Goal: Information Seeking & Learning: Learn about a topic

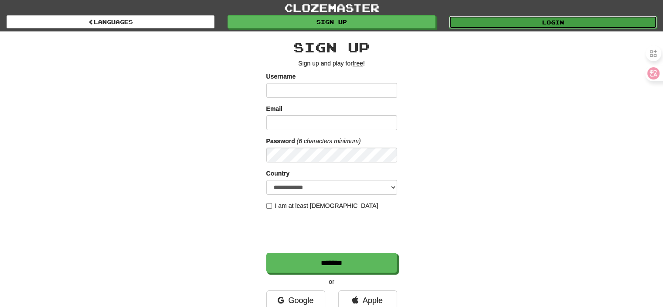
click at [537, 24] on link "Login" at bounding box center [553, 22] width 208 height 13
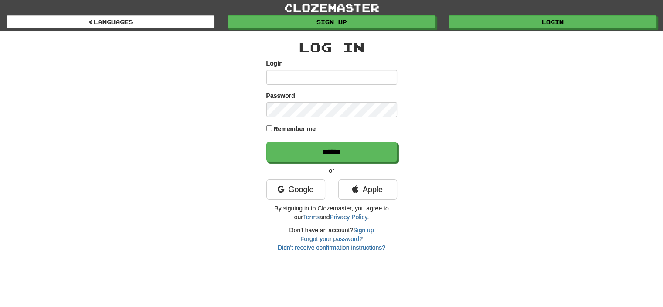
type input "**********"
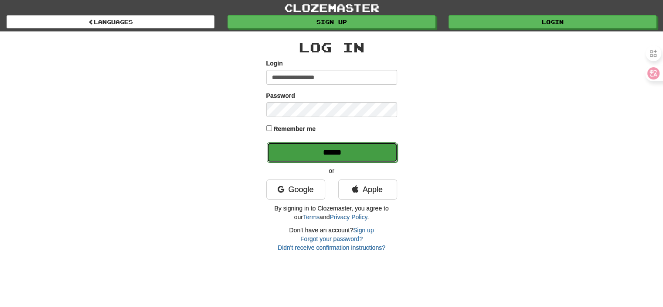
click at [307, 152] on input "******" at bounding box center [332, 152] width 131 height 20
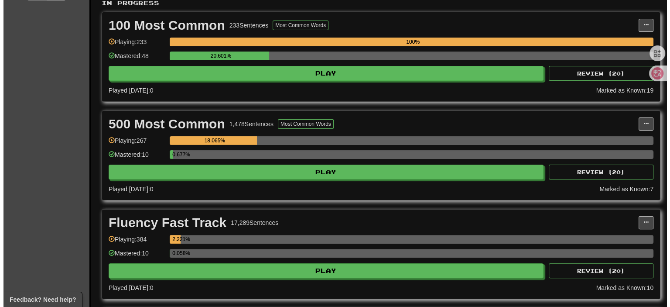
scroll to position [174, 0]
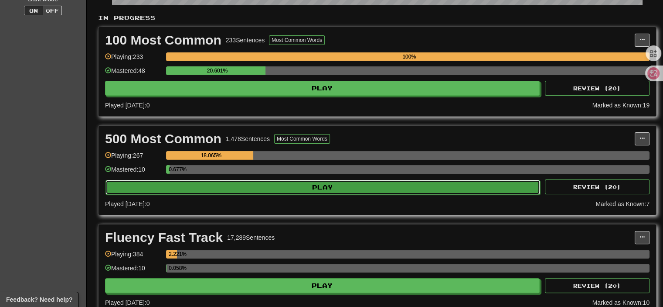
click at [307, 184] on button "Play" at bounding box center [323, 187] width 435 height 15
select select "**"
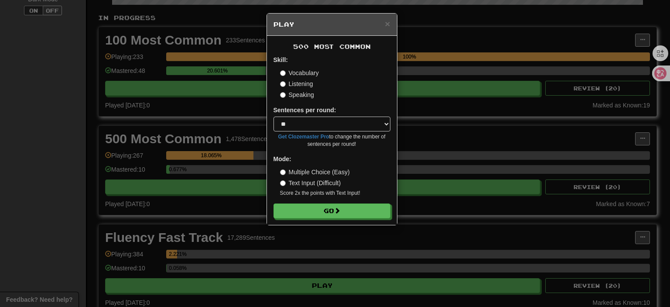
click at [305, 85] on label "Listening" at bounding box center [296, 83] width 33 height 9
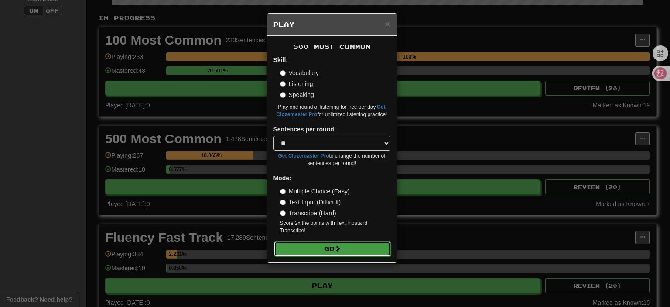
click at [351, 253] on button "Go" at bounding box center [332, 248] width 117 height 15
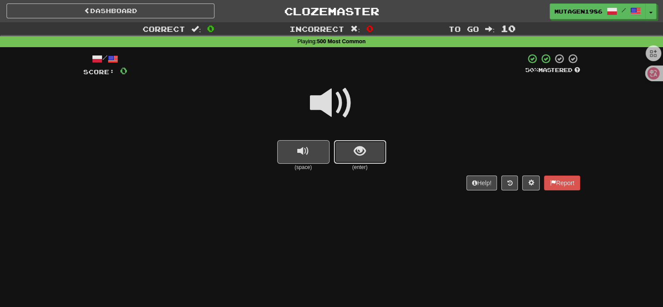
click at [361, 150] on span "show sentence" at bounding box center [360, 151] width 12 height 12
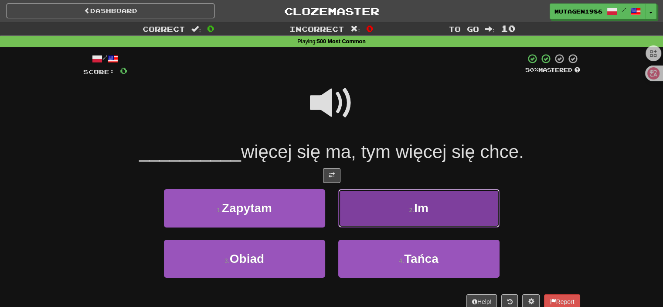
click at [436, 207] on button "2 . Im" at bounding box center [418, 208] width 161 height 38
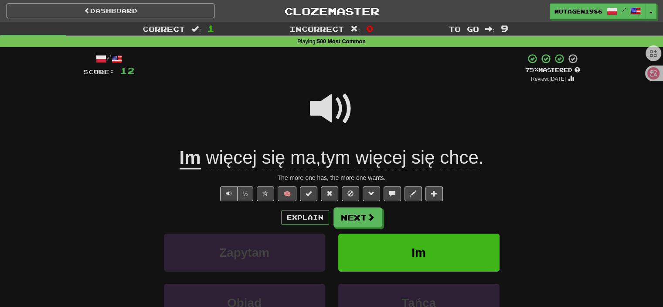
click at [192, 162] on u "Im" at bounding box center [190, 158] width 21 height 22
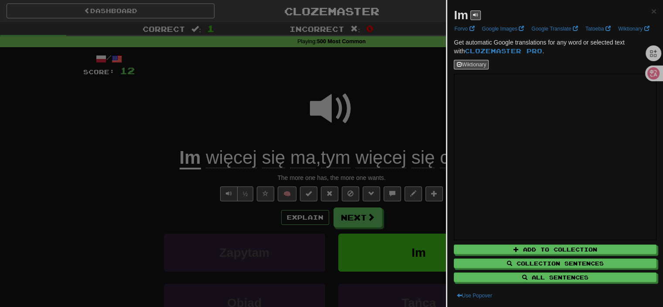
click at [101, 151] on div at bounding box center [331, 153] width 663 height 307
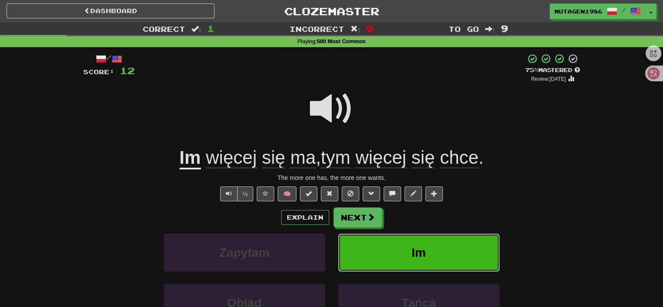
click at [448, 253] on button "Im" at bounding box center [418, 252] width 161 height 38
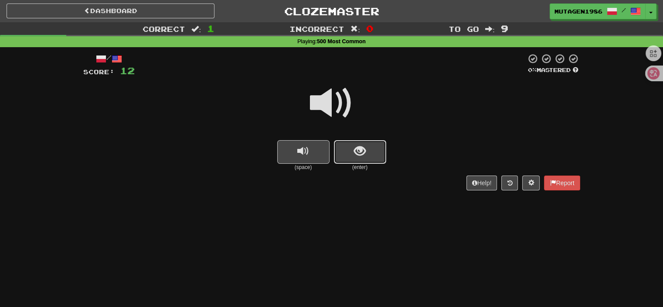
click at [363, 158] on button "show sentence" at bounding box center [360, 152] width 52 height 24
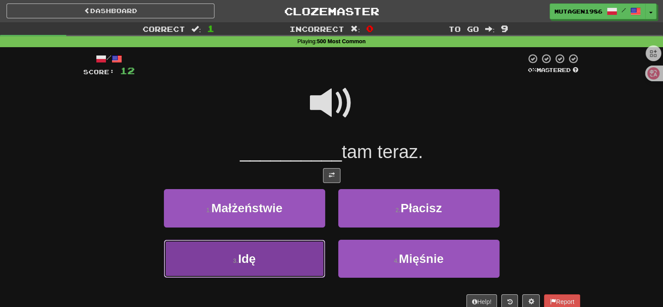
click at [229, 254] on button "3 . Idę" at bounding box center [244, 258] width 161 height 38
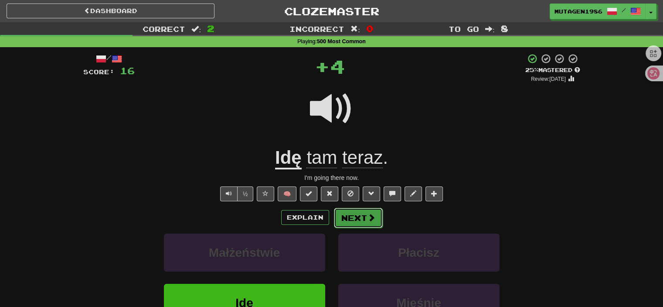
click at [370, 221] on span at bounding box center [372, 217] width 8 height 8
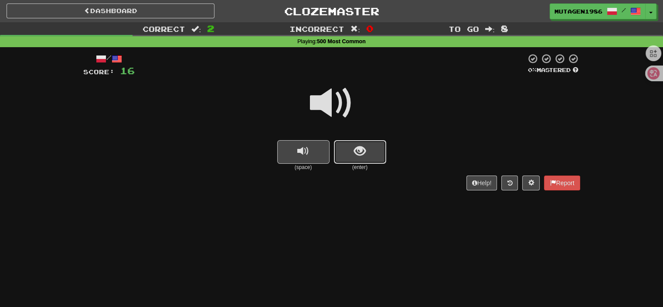
click at [355, 154] on span "show sentence" at bounding box center [360, 151] width 12 height 12
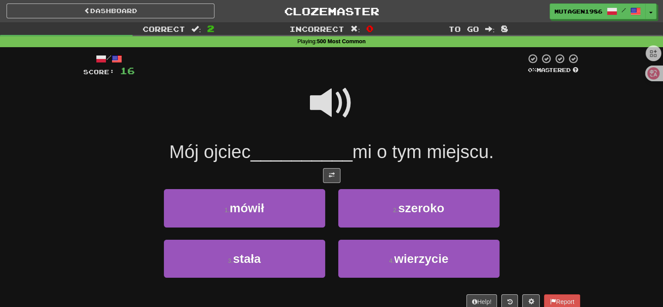
click at [330, 97] on span at bounding box center [332, 103] width 44 height 44
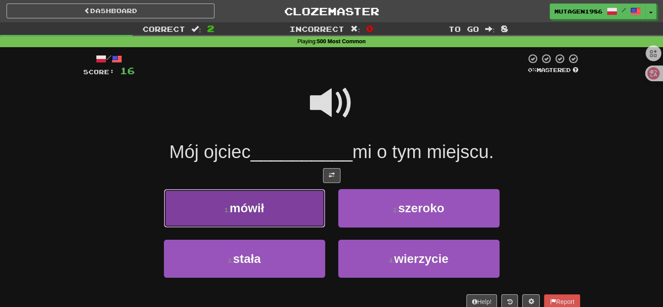
click at [196, 216] on button "1 . mówił" at bounding box center [244, 208] width 161 height 38
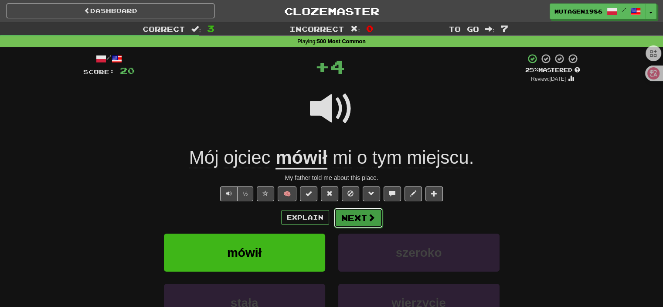
click at [364, 222] on button "Next" at bounding box center [358, 218] width 49 height 20
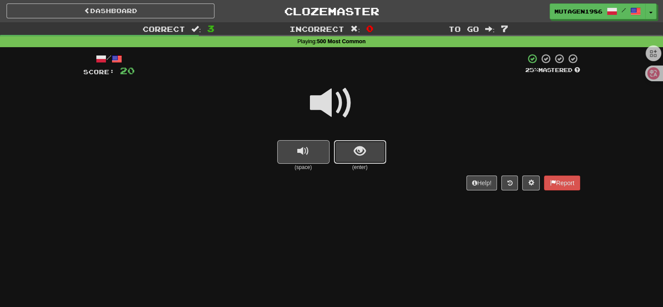
click at [359, 148] on span "show sentence" at bounding box center [360, 151] width 12 height 12
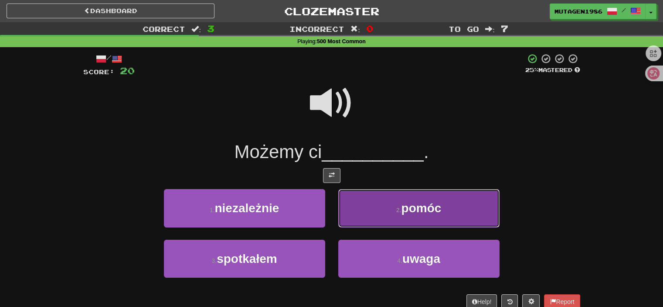
click at [421, 216] on button "2 . pomóc" at bounding box center [418, 208] width 161 height 38
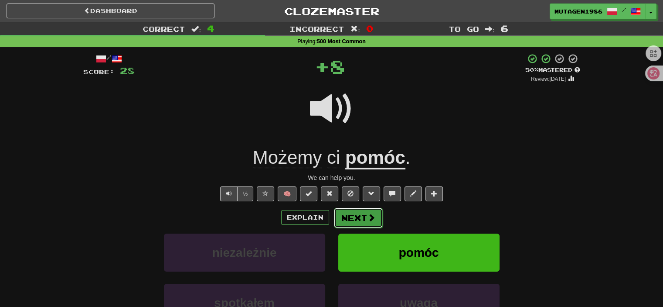
click at [359, 219] on button "Next" at bounding box center [358, 218] width 49 height 20
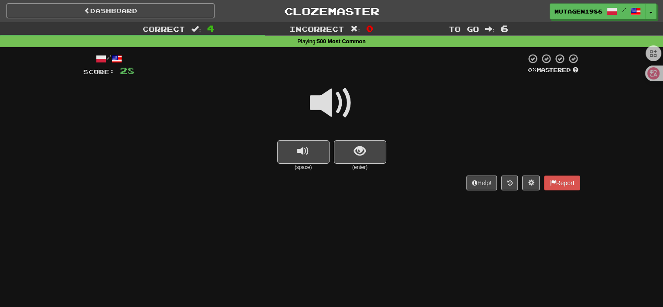
click at [387, 136] on div at bounding box center [331, 109] width 497 height 62
click at [378, 150] on button "show sentence" at bounding box center [360, 152] width 52 height 24
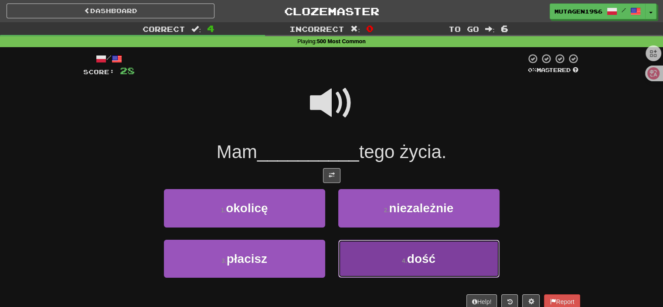
click at [407, 258] on small "4 ." at bounding box center [404, 260] width 5 height 7
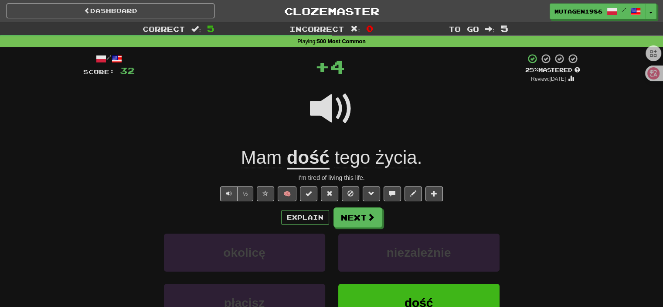
click at [314, 164] on u "dość" at bounding box center [308, 158] width 43 height 22
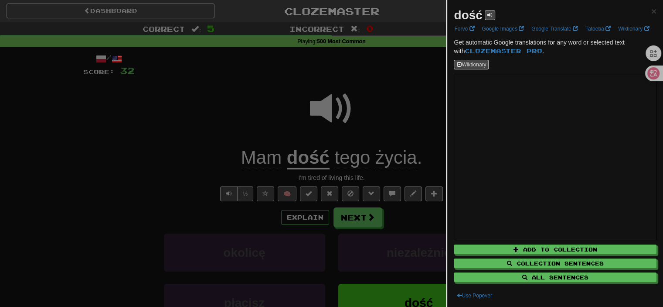
click at [295, 85] on div at bounding box center [331, 153] width 663 height 307
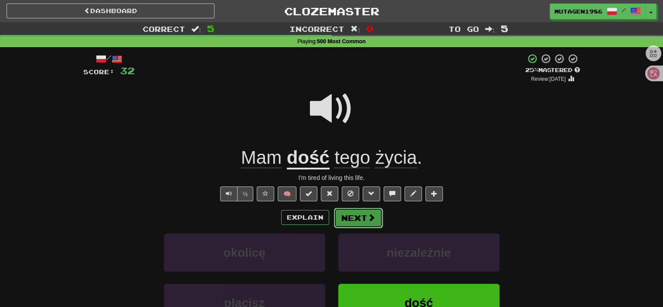
click at [365, 225] on button "Next" at bounding box center [358, 218] width 49 height 20
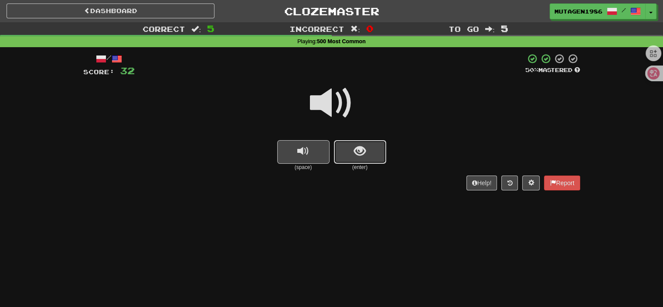
click at [356, 153] on span "show sentence" at bounding box center [360, 151] width 12 height 12
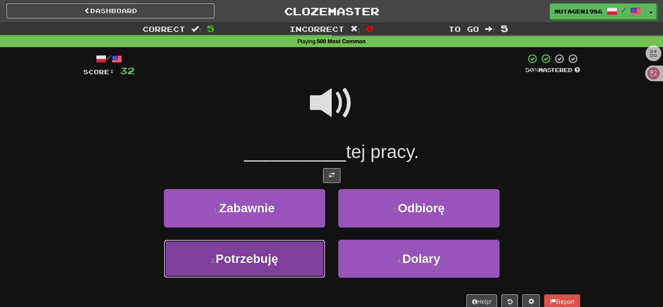
click at [229, 249] on button "3 . [GEOGRAPHIC_DATA]" at bounding box center [244, 258] width 161 height 38
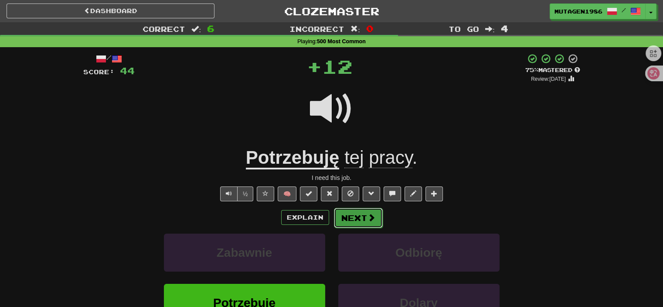
click at [372, 220] on span at bounding box center [372, 217] width 8 height 8
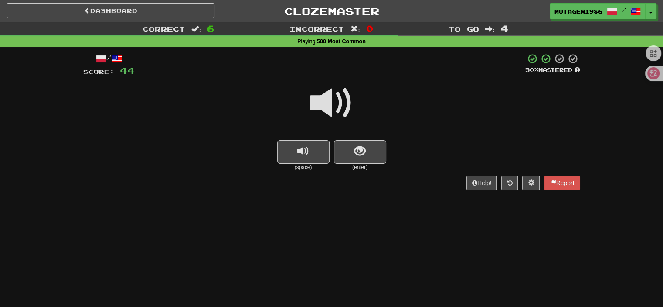
click at [361, 164] on small "(enter)" at bounding box center [360, 167] width 52 height 7
click at [361, 159] on button "show sentence" at bounding box center [360, 152] width 52 height 24
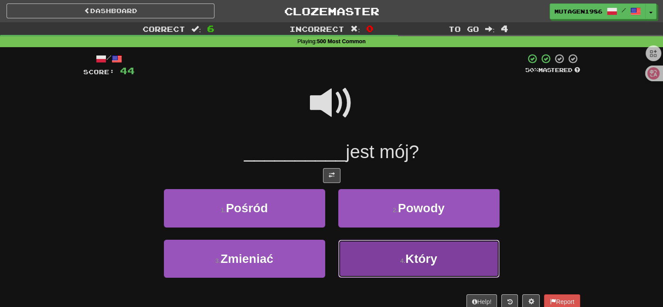
click at [403, 266] on button "4 . Który" at bounding box center [418, 258] width 161 height 38
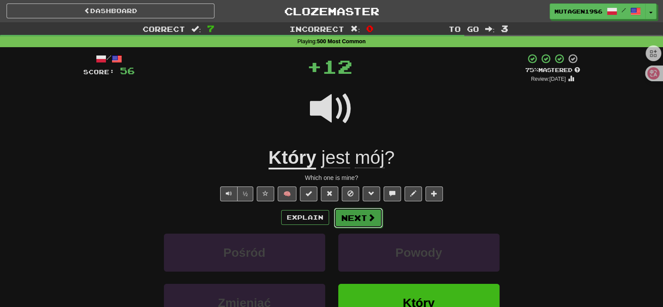
click at [359, 218] on button "Next" at bounding box center [358, 218] width 49 height 20
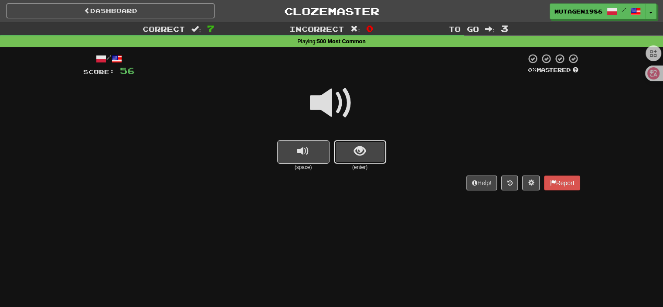
click at [354, 154] on span "show sentence" at bounding box center [360, 151] width 12 height 12
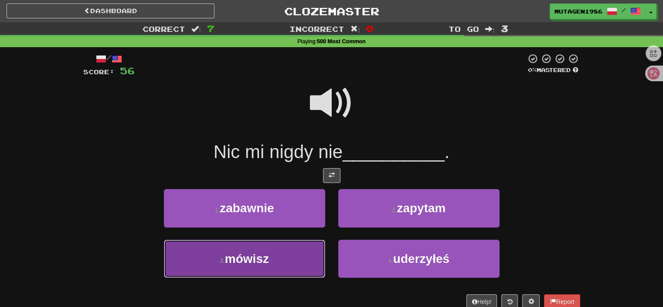
click at [263, 257] on span "mówisz" at bounding box center [247, 259] width 44 height 14
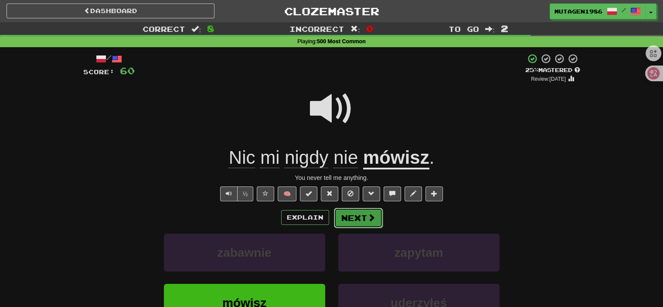
click at [368, 221] on span at bounding box center [372, 217] width 8 height 8
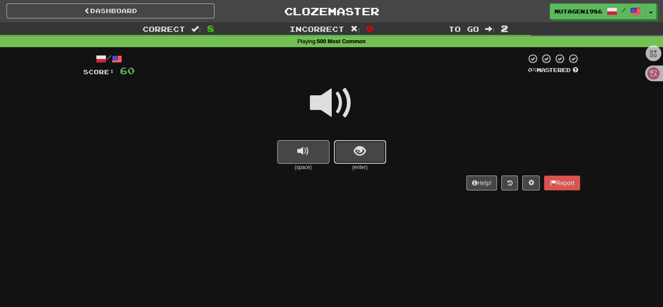
click at [351, 157] on button "show sentence" at bounding box center [360, 152] width 52 height 24
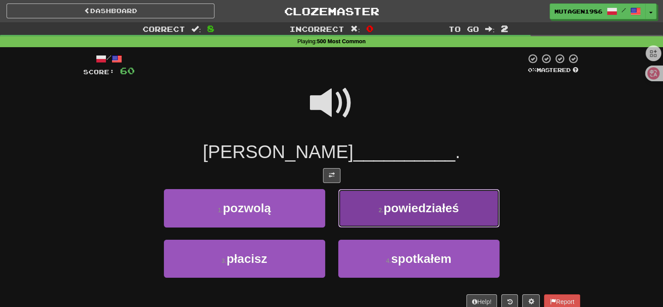
click at [396, 209] on span "powiedziałeś" at bounding box center [421, 208] width 75 height 14
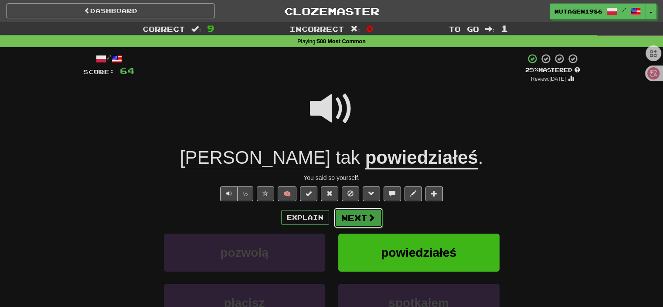
click at [368, 219] on span at bounding box center [372, 217] width 8 height 8
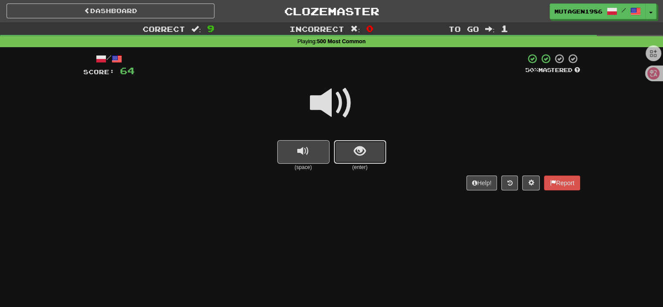
click at [372, 153] on button "show sentence" at bounding box center [360, 152] width 52 height 24
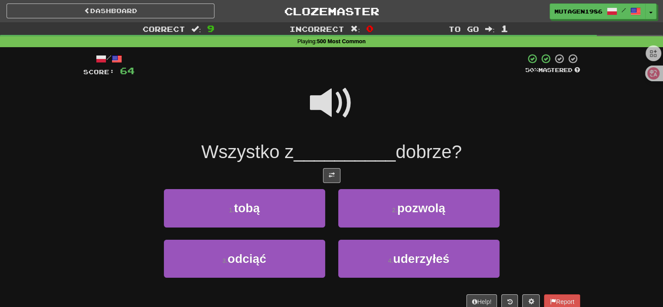
click at [329, 105] on span at bounding box center [332, 103] width 44 height 44
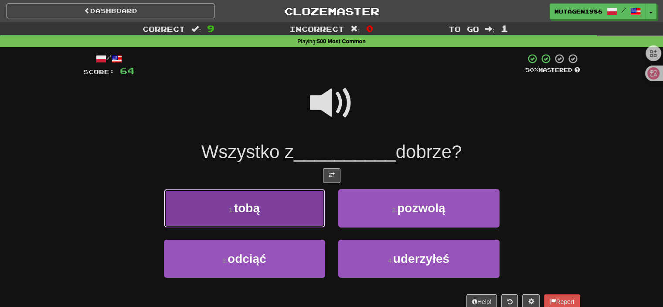
click at [263, 197] on button "1 . tobą" at bounding box center [244, 208] width 161 height 38
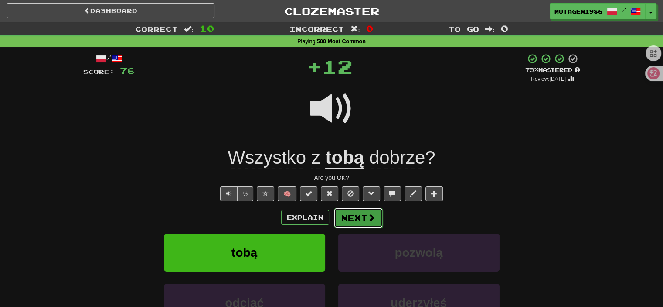
click at [367, 223] on button "Next" at bounding box center [358, 218] width 49 height 20
